Goal: Entertainment & Leisure: Consume media (video, audio)

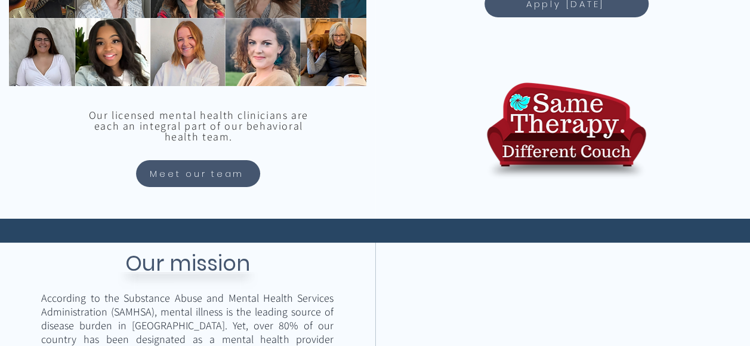
scroll to position [1208, 0]
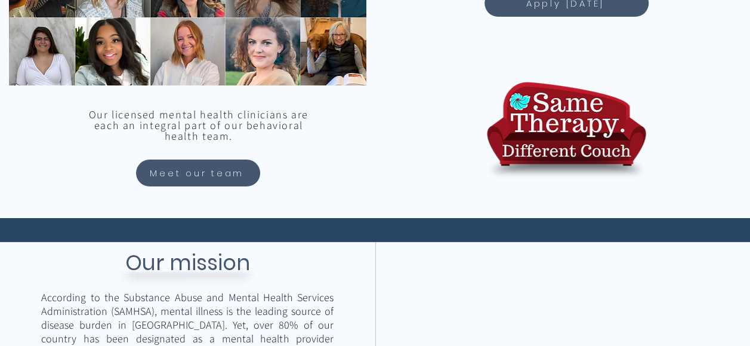
click at [535, 137] on img "main content" at bounding box center [566, 129] width 161 height 115
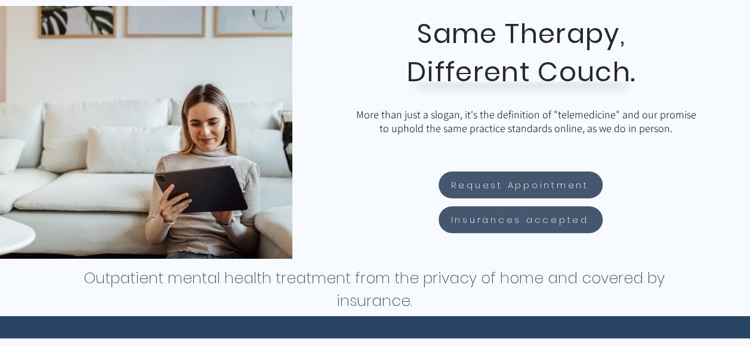
scroll to position [0, 0]
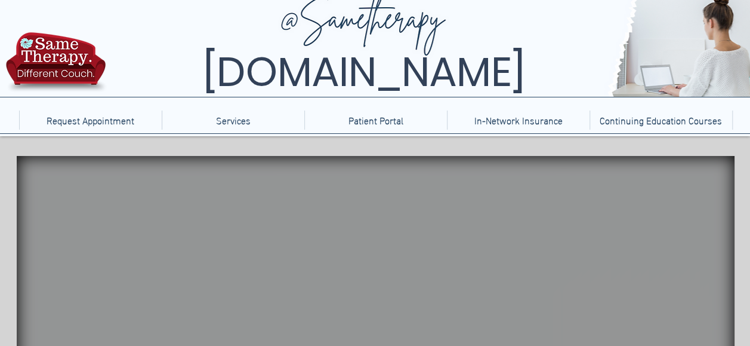
scroll to position [11, 0]
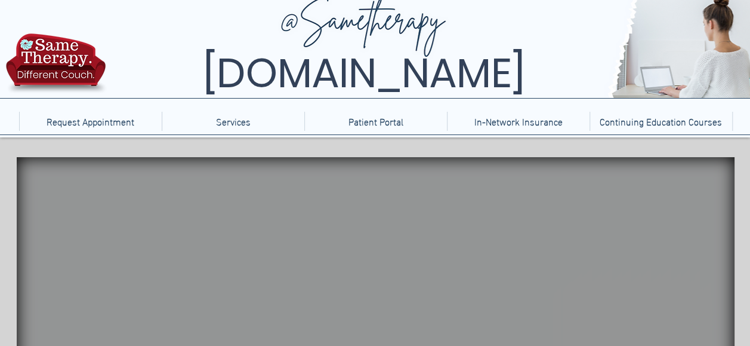
click at [429, 68] on span "[DOMAIN_NAME]" at bounding box center [364, 73] width 322 height 57
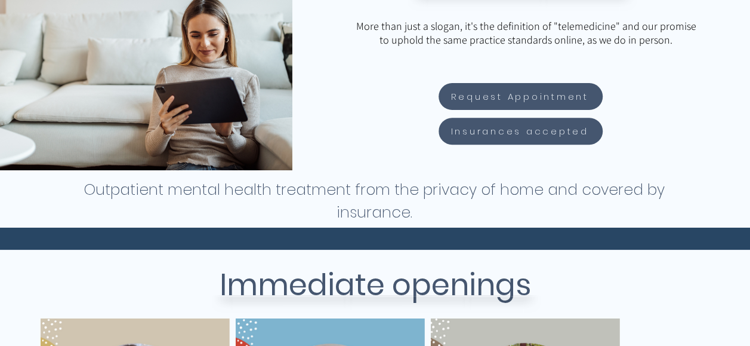
scroll to position [271, 0]
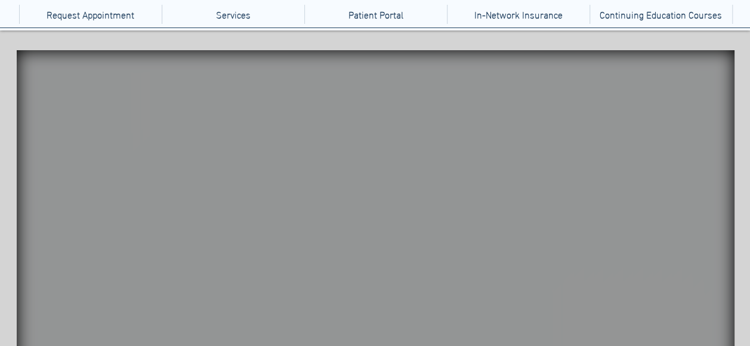
scroll to position [141, 0]
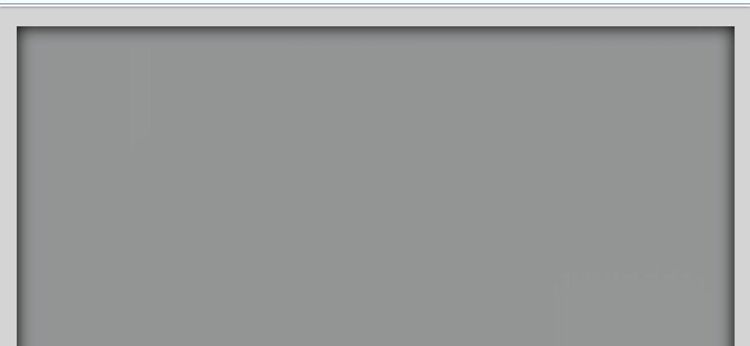
click at [619, 177] on icon "main content" at bounding box center [634, 173] width 33 height 35
click at [424, 116] on video "Your Video Title Video Player" at bounding box center [376, 210] width 718 height 368
click at [427, 125] on video "Your Video Title Video Player" at bounding box center [376, 210] width 718 height 368
click at [465, 169] on icon "main content" at bounding box center [486, 167] width 42 height 33
click at [254, 221] on icon "main content" at bounding box center [248, 213] width 14 height 139
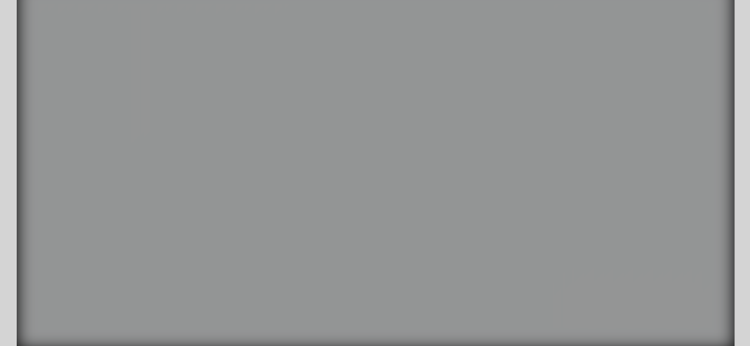
scroll to position [187, 0]
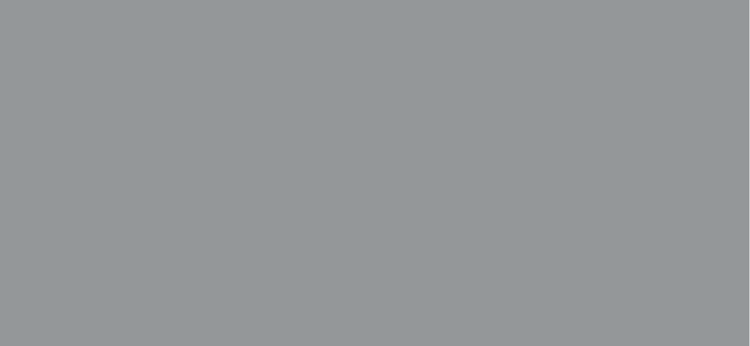
scroll to position [338, 1]
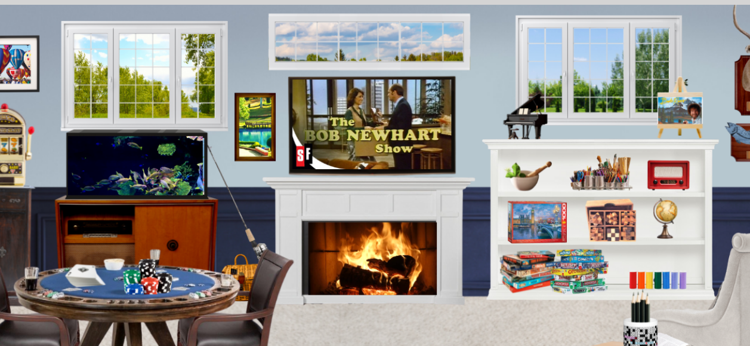
scroll to position [153, 0]
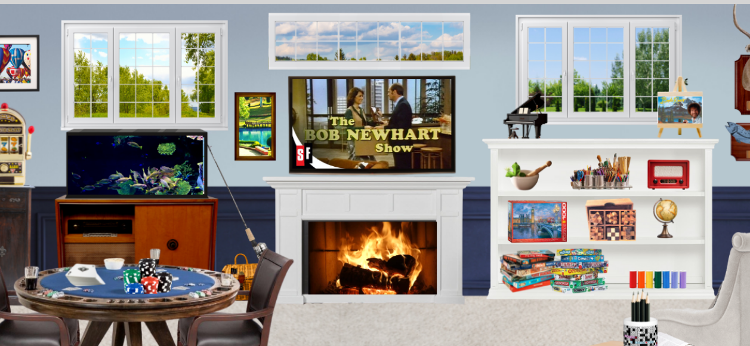
click at [378, 239] on icon "An image of a fireplace when clicked brings you to a video of a fireplace." at bounding box center [367, 255] width 129 height 71
